Goal: Task Accomplishment & Management: Complete application form

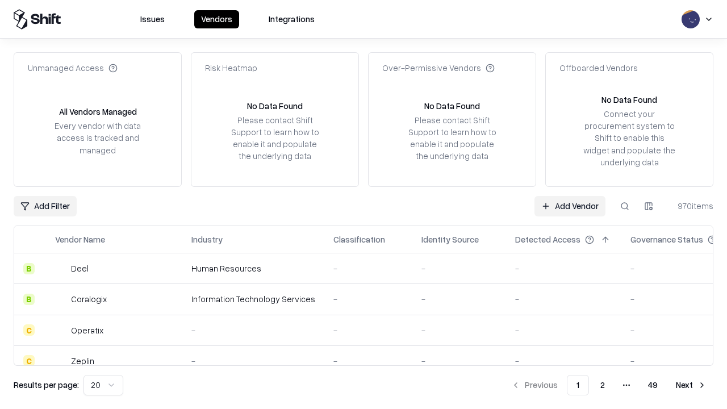
click at [570, 206] on link "Add Vendor" at bounding box center [570, 206] width 71 height 20
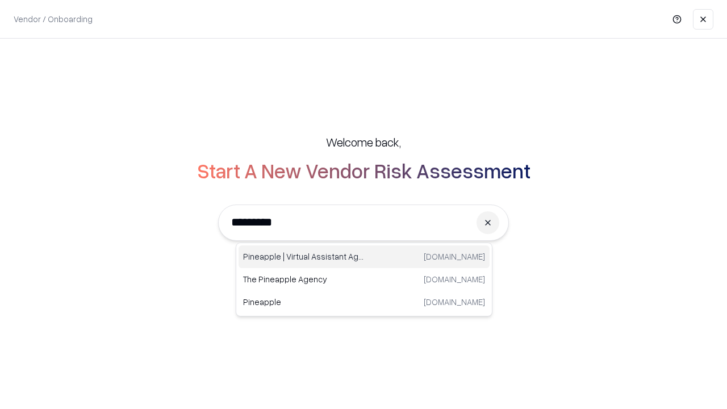
click at [364, 257] on div "Pineapple | Virtual Assistant Agency [DOMAIN_NAME]" at bounding box center [364, 257] width 251 height 23
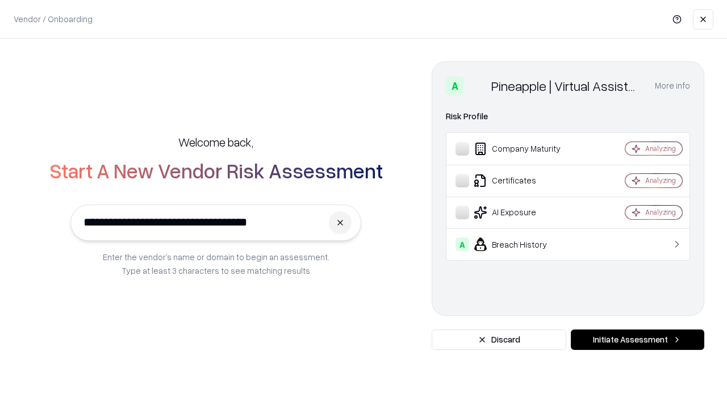
type input "**********"
click at [638, 340] on button "Initiate Assessment" at bounding box center [638, 340] width 134 height 20
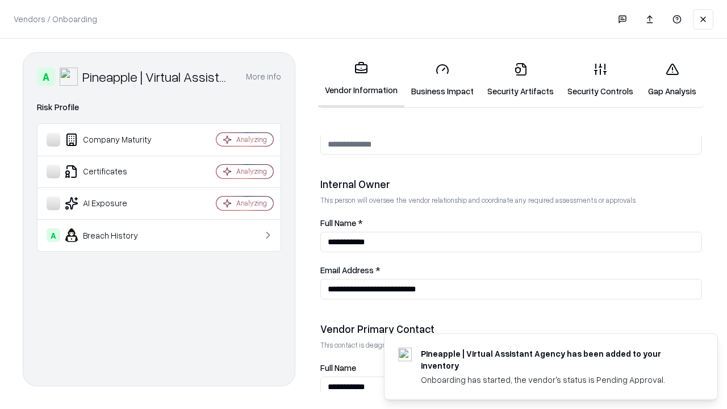
scroll to position [589, 0]
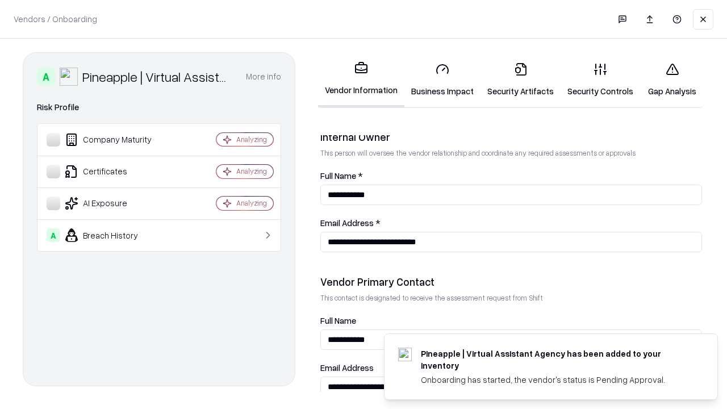
click at [443, 80] on link "Business Impact" at bounding box center [443, 79] width 76 height 53
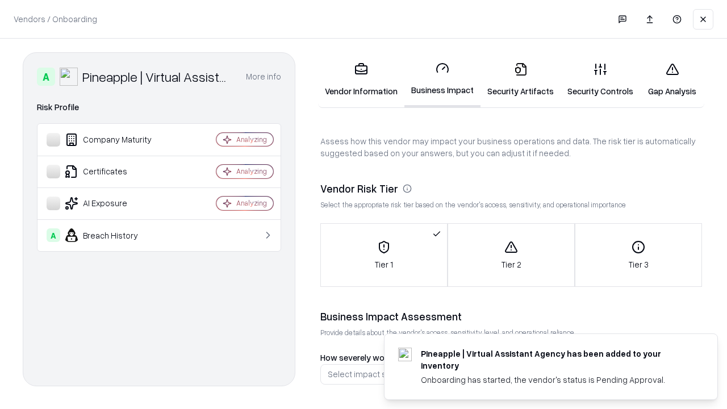
click at [521, 80] on link "Security Artifacts" at bounding box center [521, 79] width 80 height 53
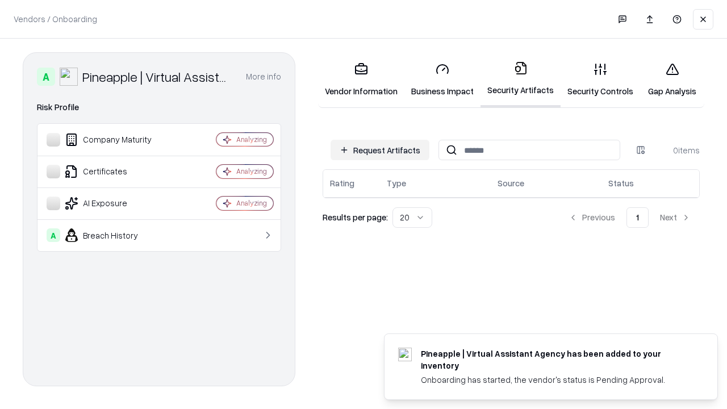
click at [380, 150] on button "Request Artifacts" at bounding box center [380, 150] width 99 height 20
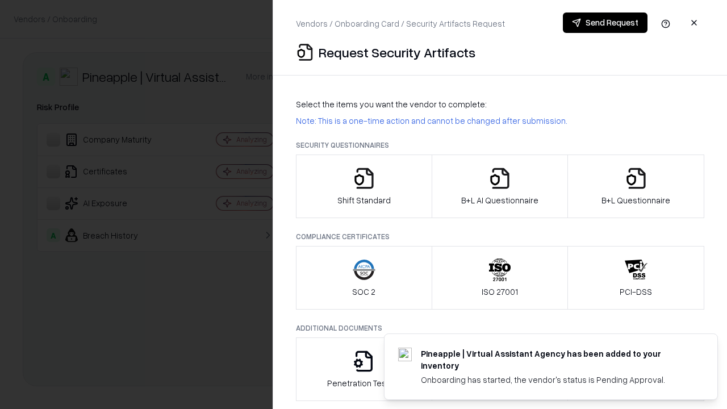
click at [364, 186] on icon "button" at bounding box center [364, 178] width 23 height 23
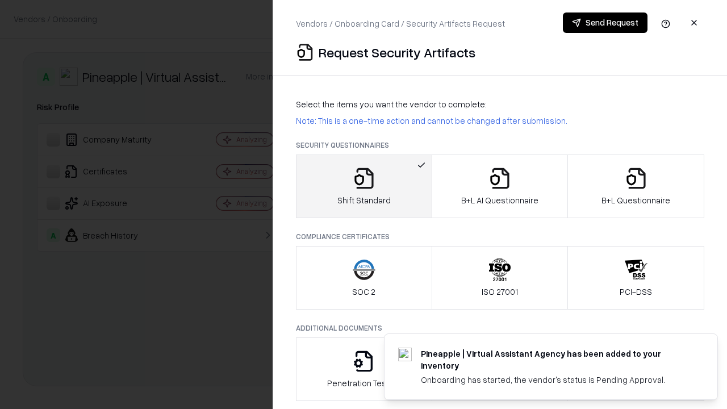
click at [605, 23] on button "Send Request" at bounding box center [605, 23] width 85 height 20
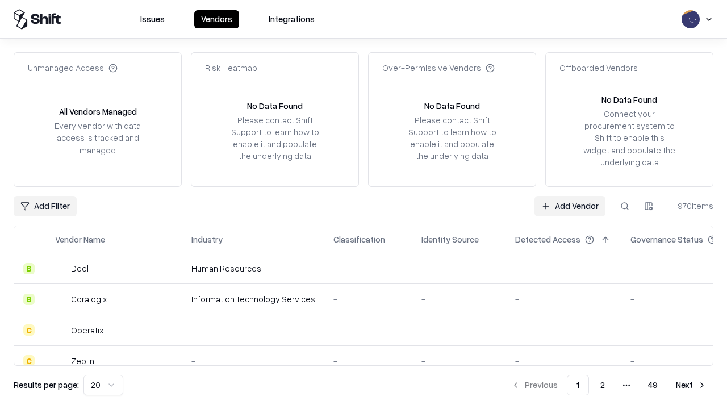
click at [625, 206] on button at bounding box center [625, 206] width 20 height 20
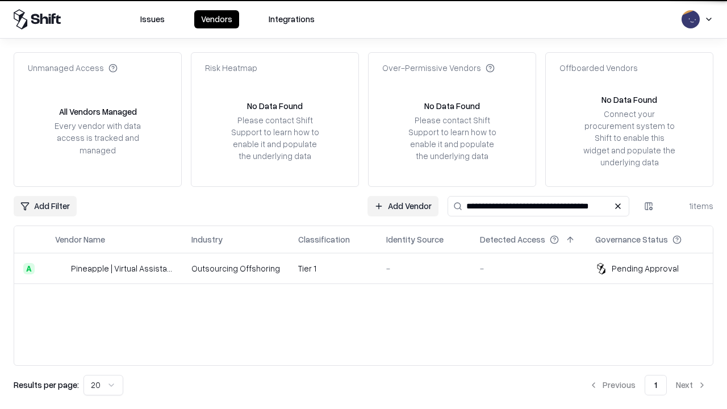
type input "**********"
click at [371, 268] on td "Tier 1" at bounding box center [333, 268] width 88 height 31
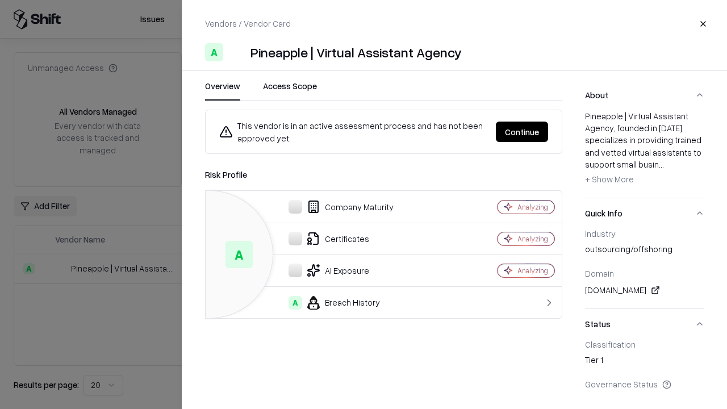
click at [522, 132] on button "Continue" at bounding box center [522, 132] width 52 height 20
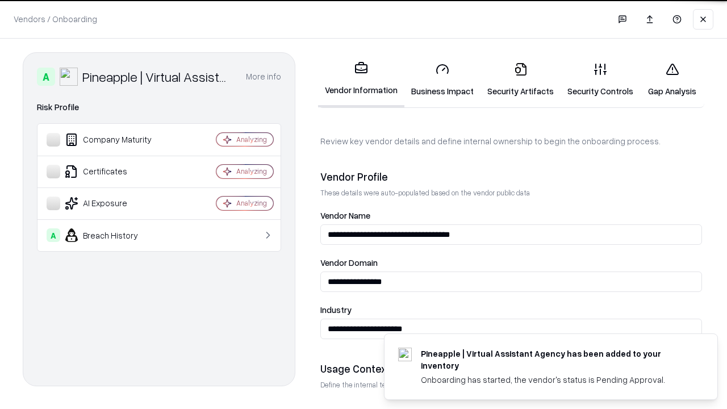
click at [521, 80] on link "Security Artifacts" at bounding box center [521, 79] width 80 height 53
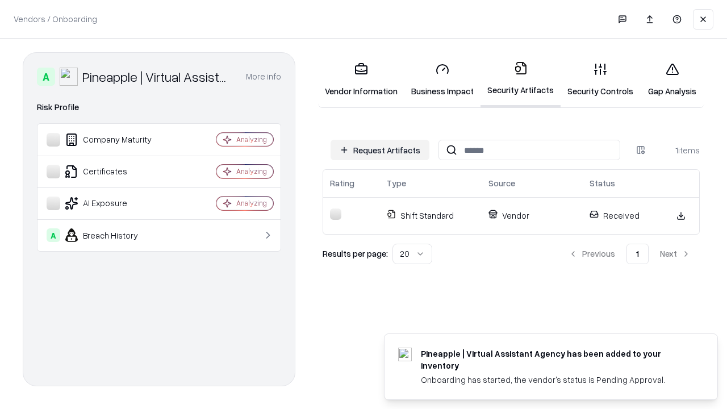
click at [672, 80] on link "Gap Analysis" at bounding box center [673, 79] width 64 height 53
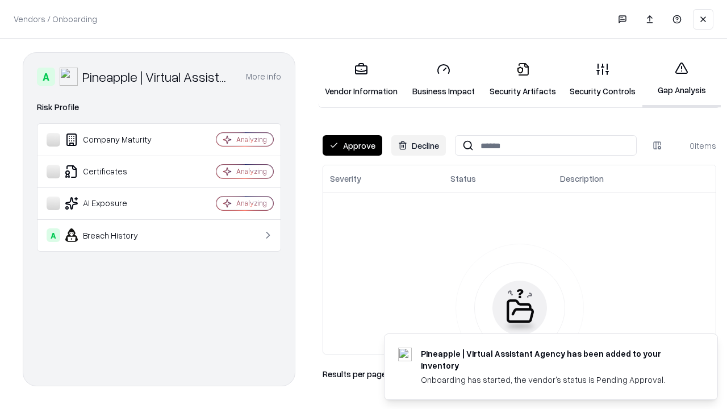
click at [352, 145] on button "Approve" at bounding box center [353, 145] width 60 height 20
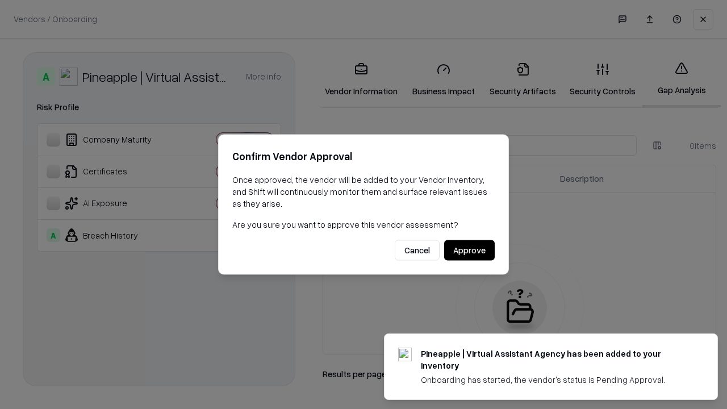
click at [469, 250] on button "Approve" at bounding box center [469, 250] width 51 height 20
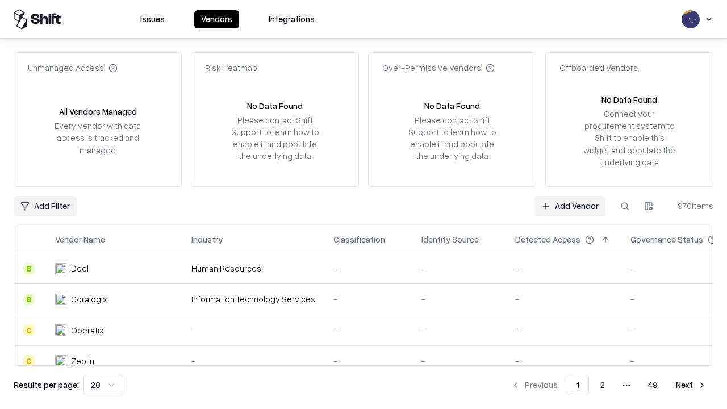
type input "**********"
click at [570, 206] on link "Add Vendor" at bounding box center [570, 206] width 71 height 20
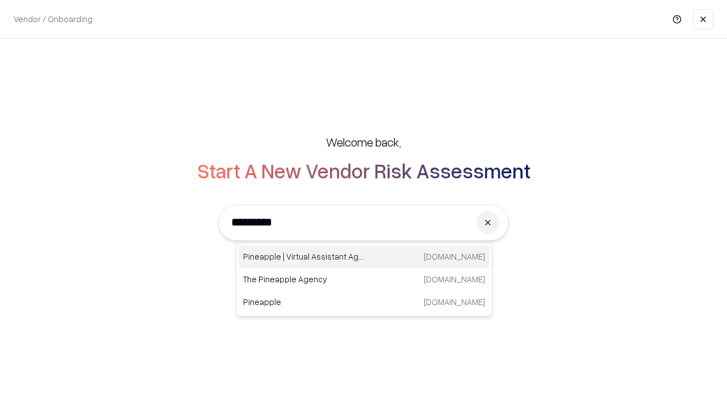
click at [364, 257] on div "Pineapple | Virtual Assistant Agency [DOMAIN_NAME]" at bounding box center [364, 257] width 251 height 23
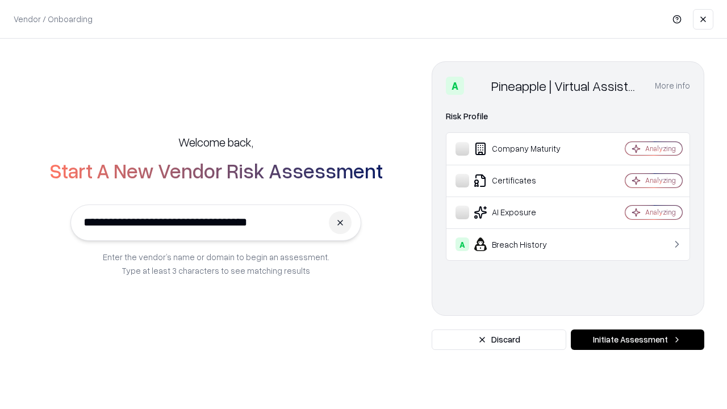
type input "**********"
click at [638, 340] on button "Initiate Assessment" at bounding box center [638, 340] width 134 height 20
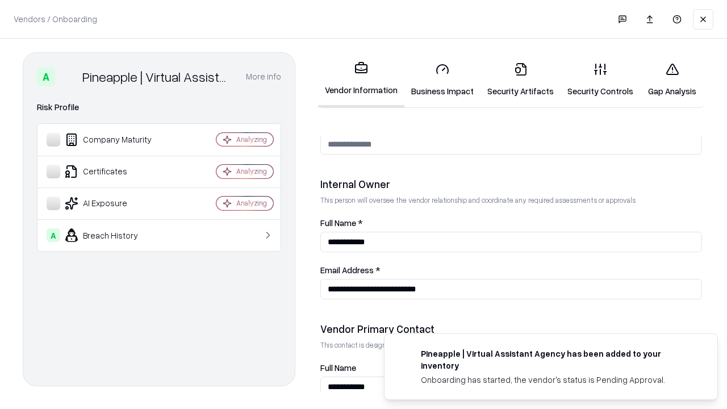
scroll to position [589, 0]
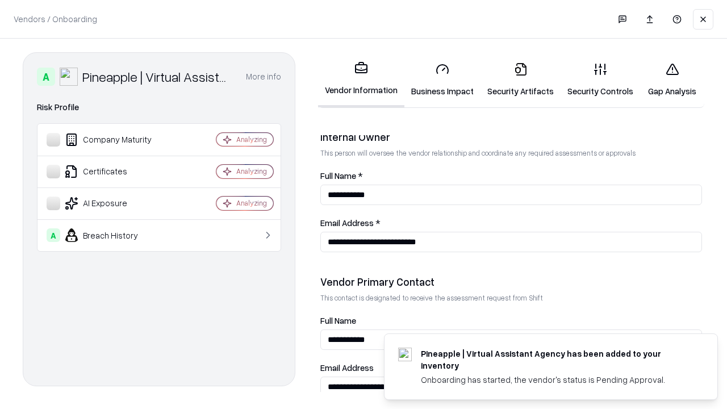
click at [672, 80] on link "Gap Analysis" at bounding box center [673, 79] width 64 height 53
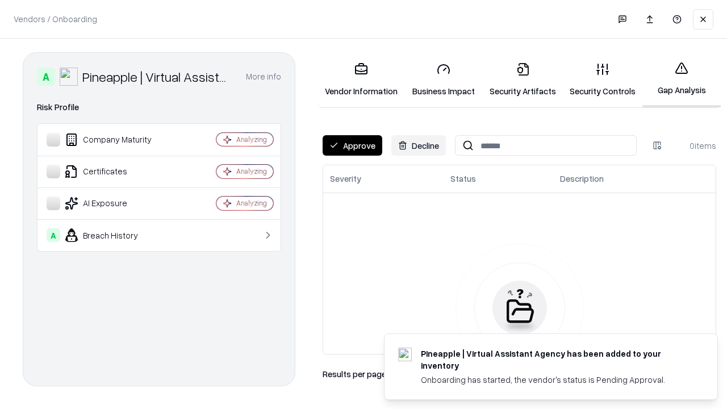
click at [352, 145] on button "Approve" at bounding box center [353, 145] width 60 height 20
